Goal: Information Seeking & Learning: Learn about a topic

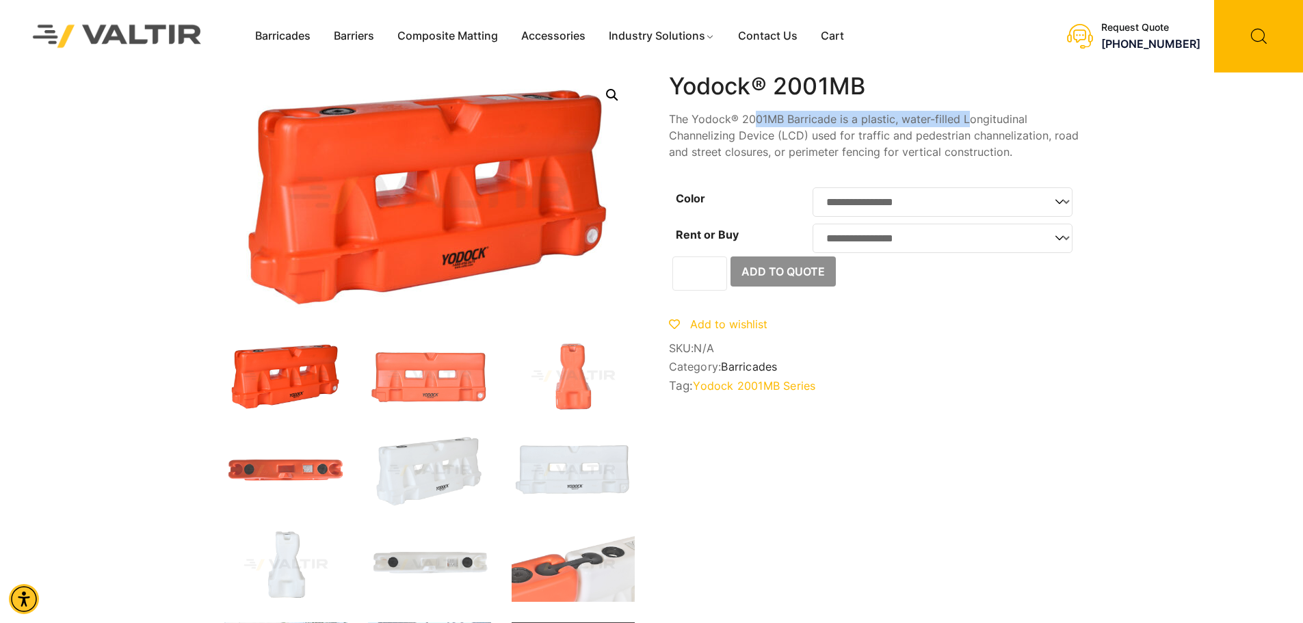
drag, startPoint x: 762, startPoint y: 122, endPoint x: 970, endPoint y: 117, distance: 208.0
click at [970, 117] on p "The Yodock® 2001MB Barricade is a plastic, water-filled Longitudinal Channelizi…" at bounding box center [874, 135] width 410 height 49
drag, startPoint x: 733, startPoint y: 139, endPoint x: 814, endPoint y: 146, distance: 81.7
click at [1015, 135] on p "The Yodock® 2001MB Barricade is a plastic, water-filled Longitudinal Channelizi…" at bounding box center [874, 135] width 410 height 49
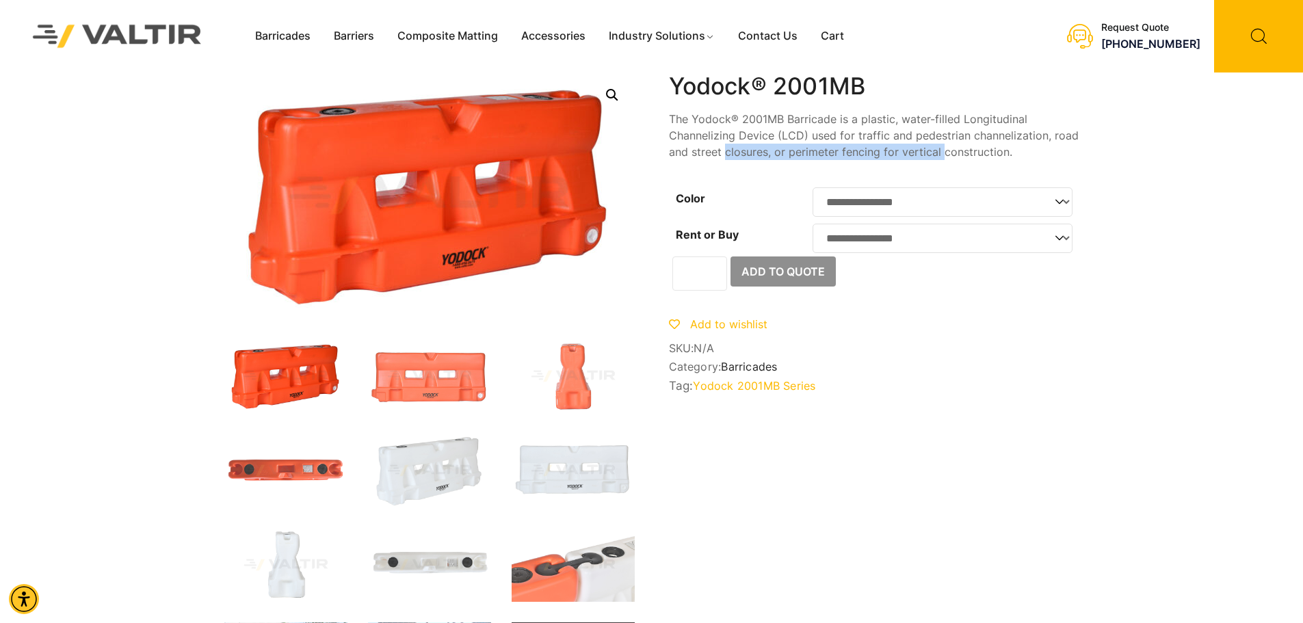
drag, startPoint x: 726, startPoint y: 150, endPoint x: 945, endPoint y: 153, distance: 219.6
click at [945, 153] on p "The Yodock® 2001MB Barricade is a plastic, water-filled Longitudinal Channelizi…" at bounding box center [874, 135] width 410 height 49
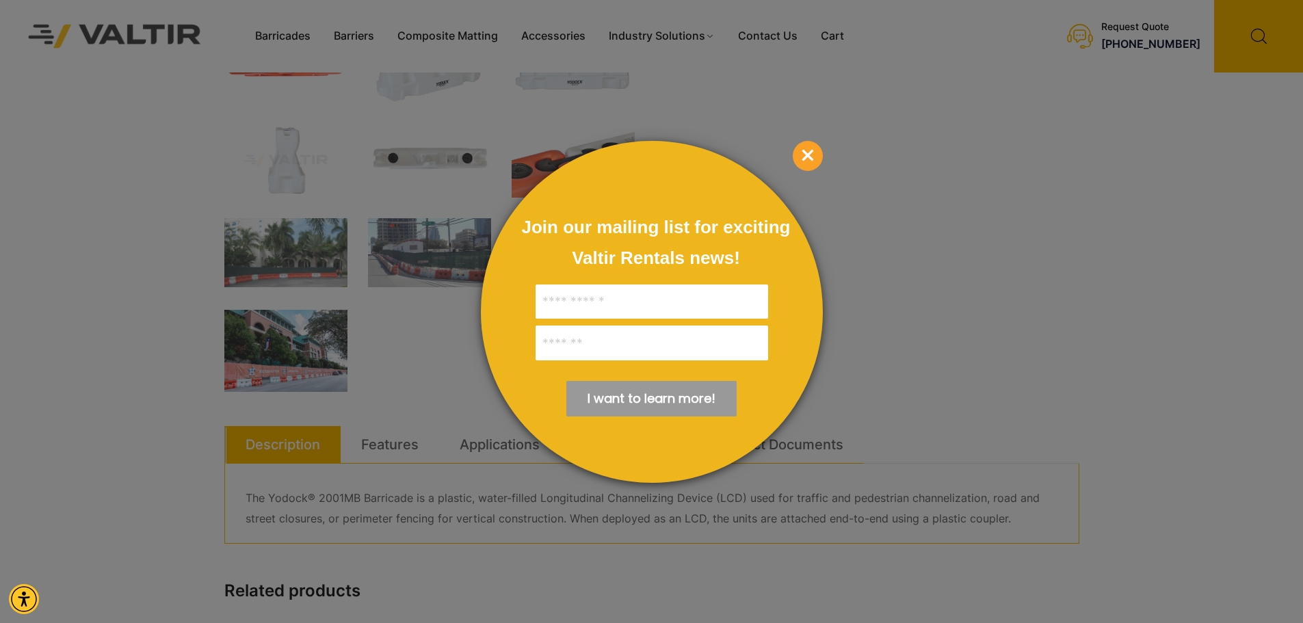
scroll to position [479, 0]
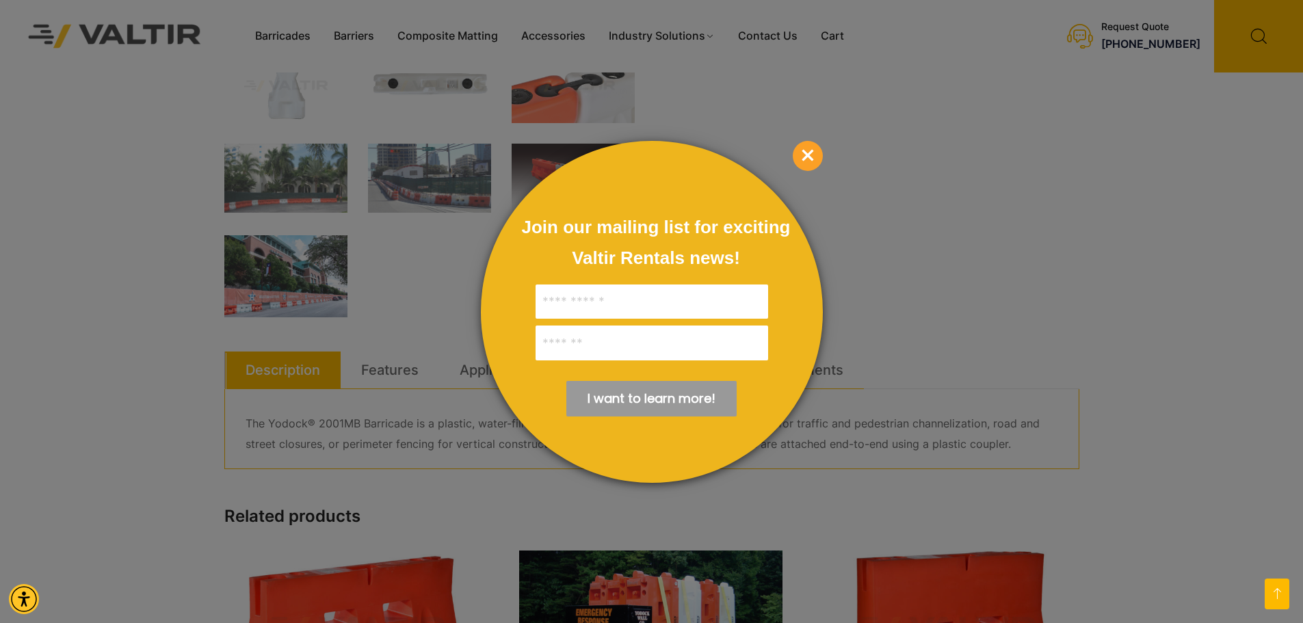
click at [815, 159] on span "×" at bounding box center [808, 156] width 30 height 30
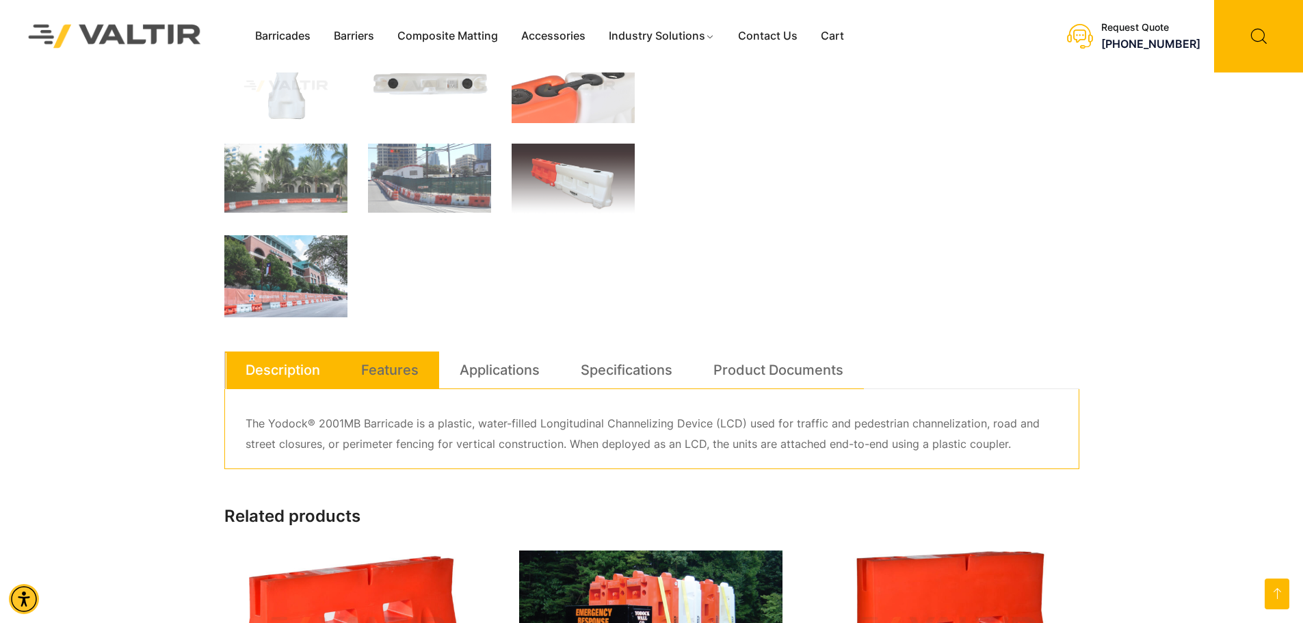
click at [408, 365] on link "Features" at bounding box center [389, 370] width 57 height 37
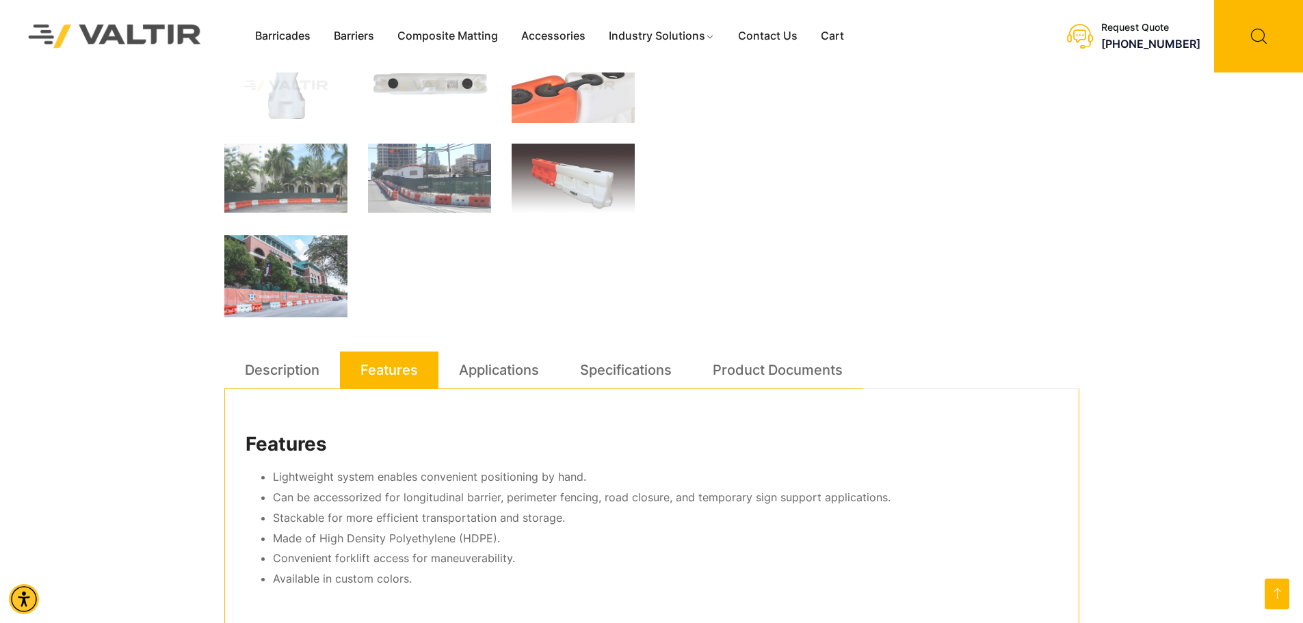
scroll to position [547, 0]
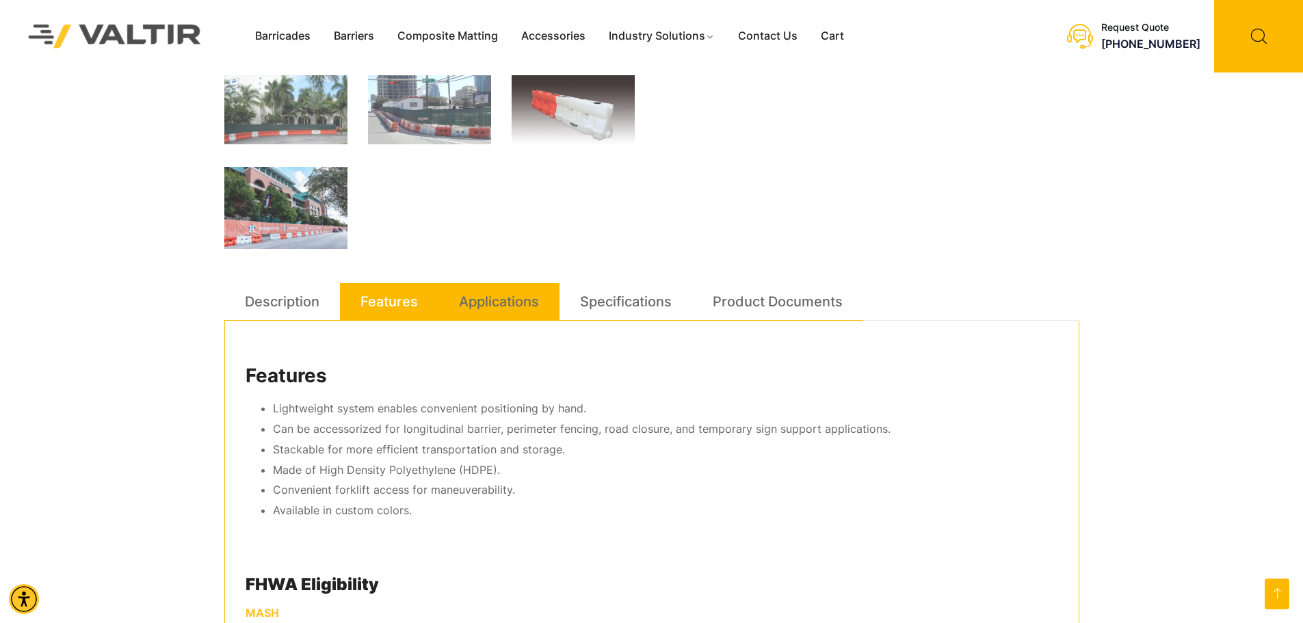
click at [482, 314] on link "Applications" at bounding box center [499, 301] width 80 height 37
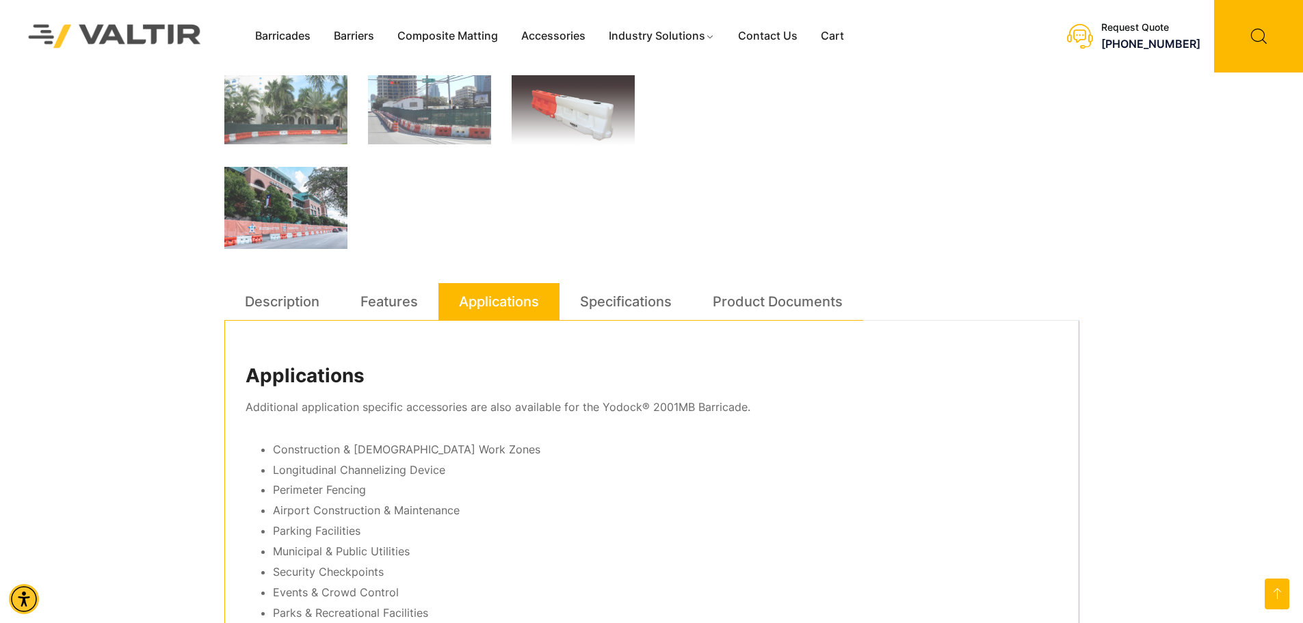
scroll to position [616, 0]
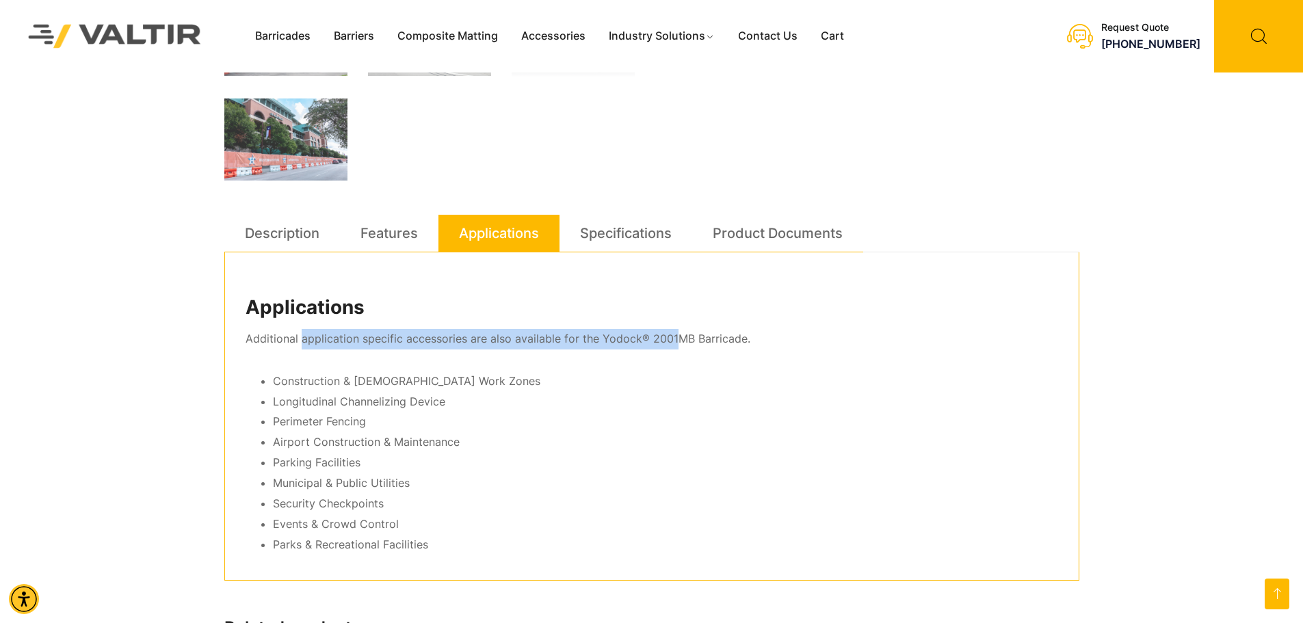
drag, startPoint x: 300, startPoint y: 340, endPoint x: 670, endPoint y: 345, distance: 370.8
click at [670, 345] on p "Additional application specific accessories are also available for the Yodock® …" at bounding box center [652, 339] width 813 height 21
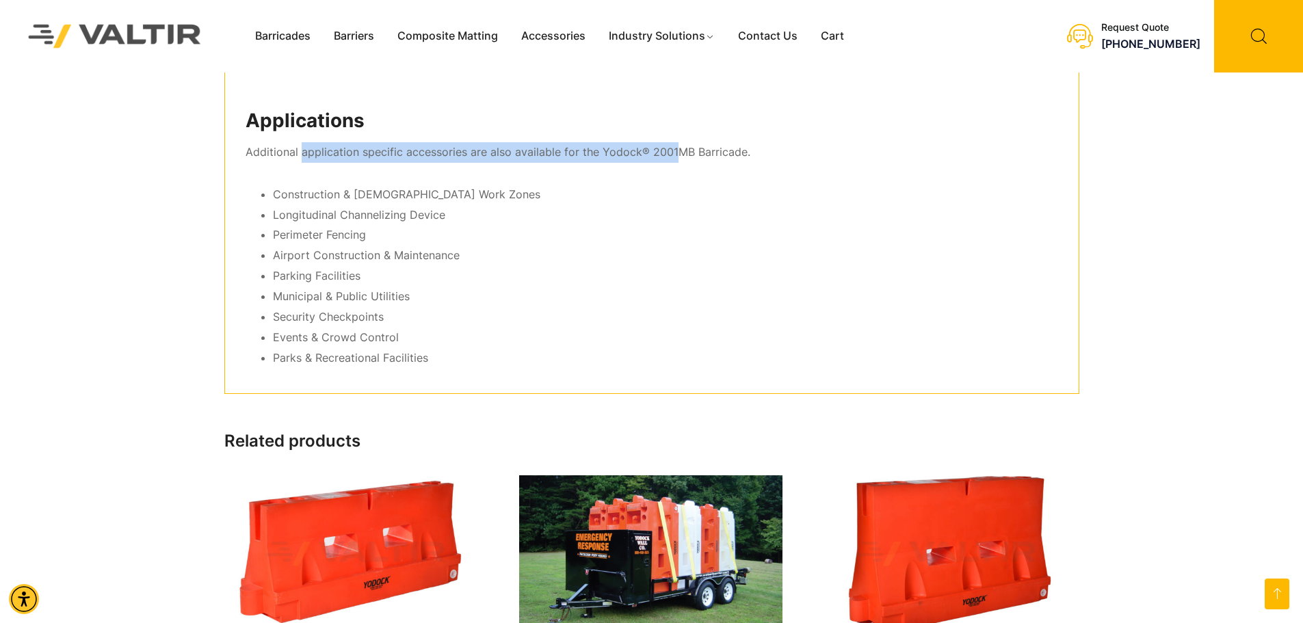
scroll to position [547, 0]
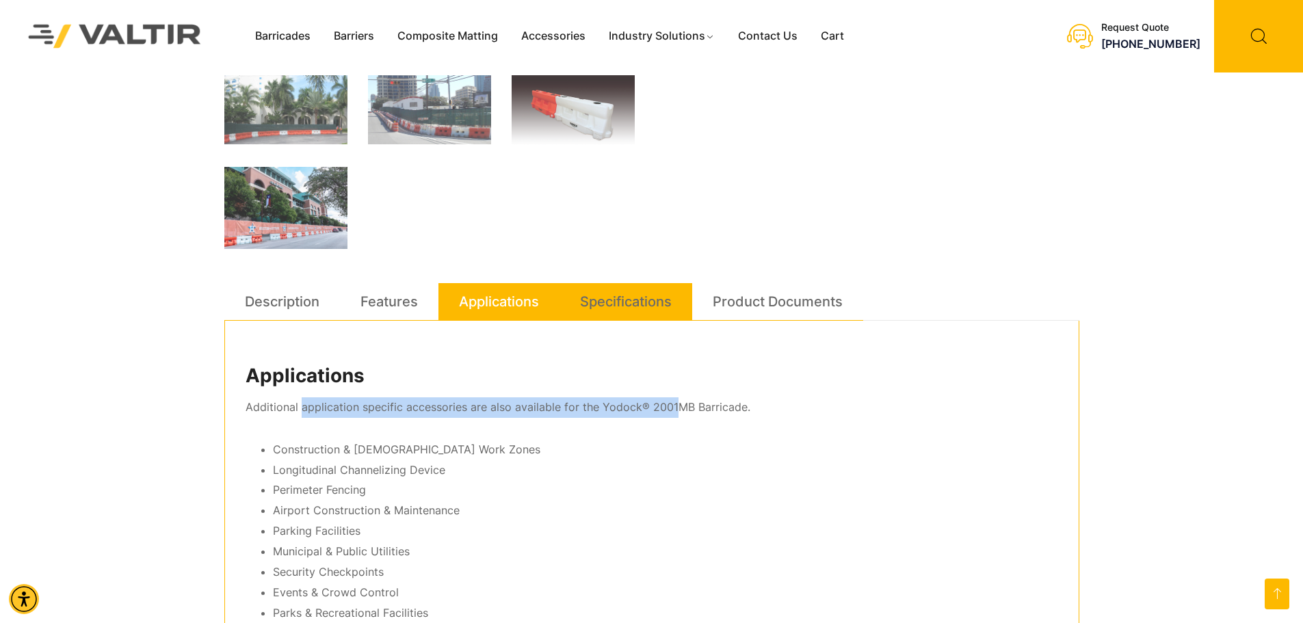
click at [631, 308] on link "Specifications" at bounding box center [626, 301] width 92 height 37
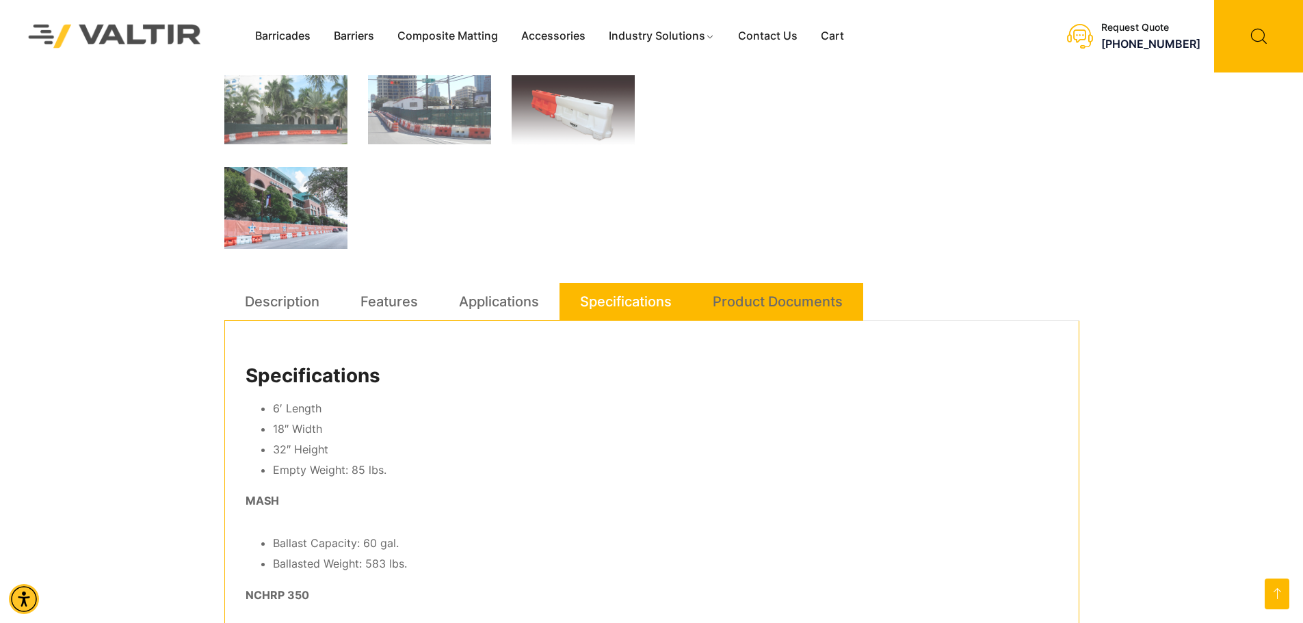
click at [757, 294] on link "Product Documents" at bounding box center [778, 301] width 130 height 37
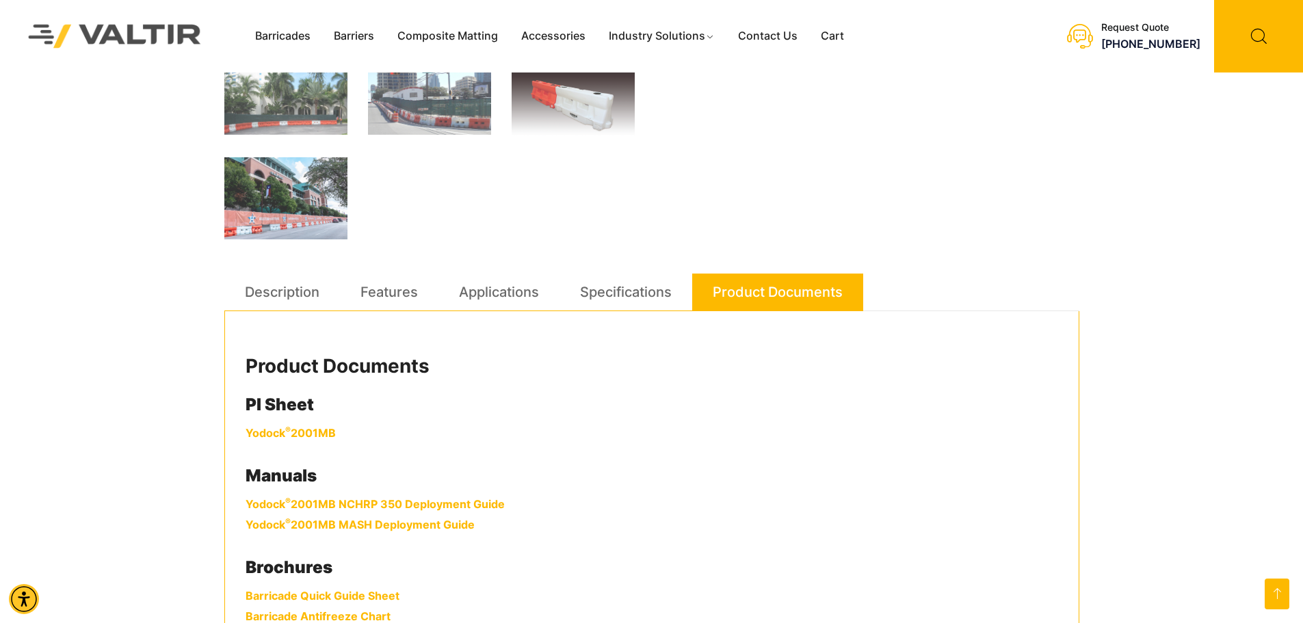
scroll to position [684, 0]
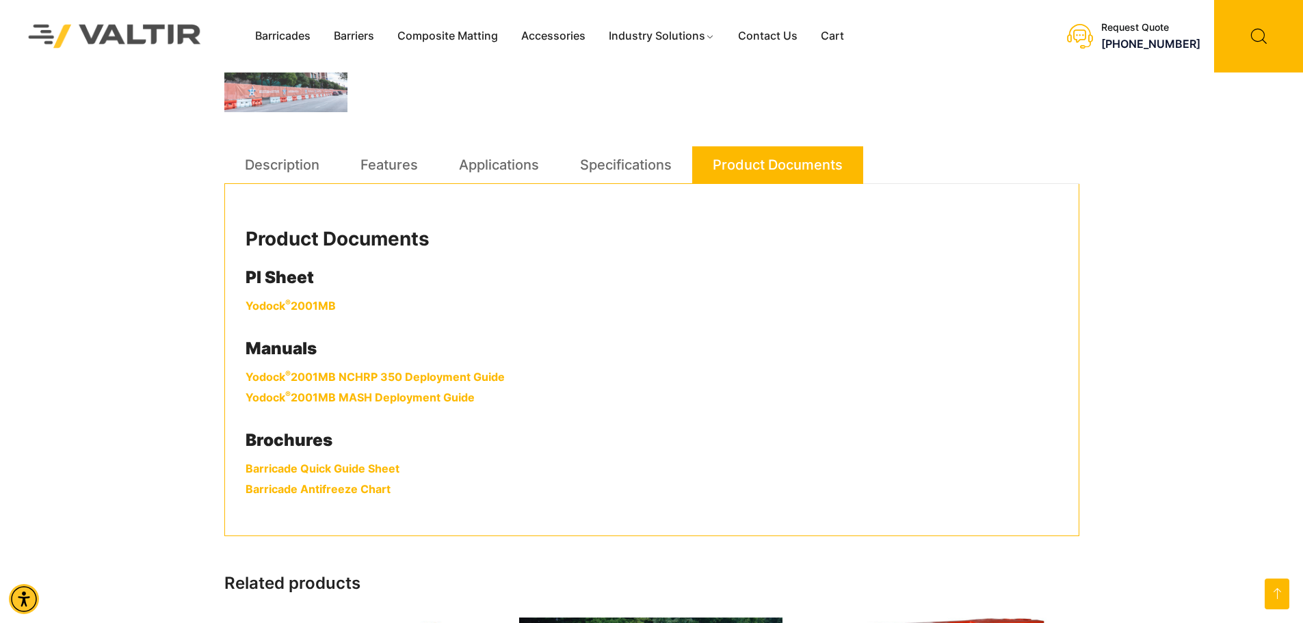
click at [321, 305] on link "Yodock ® 2001MB" at bounding box center [291, 306] width 90 height 14
click at [277, 165] on link "Description" at bounding box center [282, 164] width 75 height 37
